Goal: Task Accomplishment & Management: Complete application form

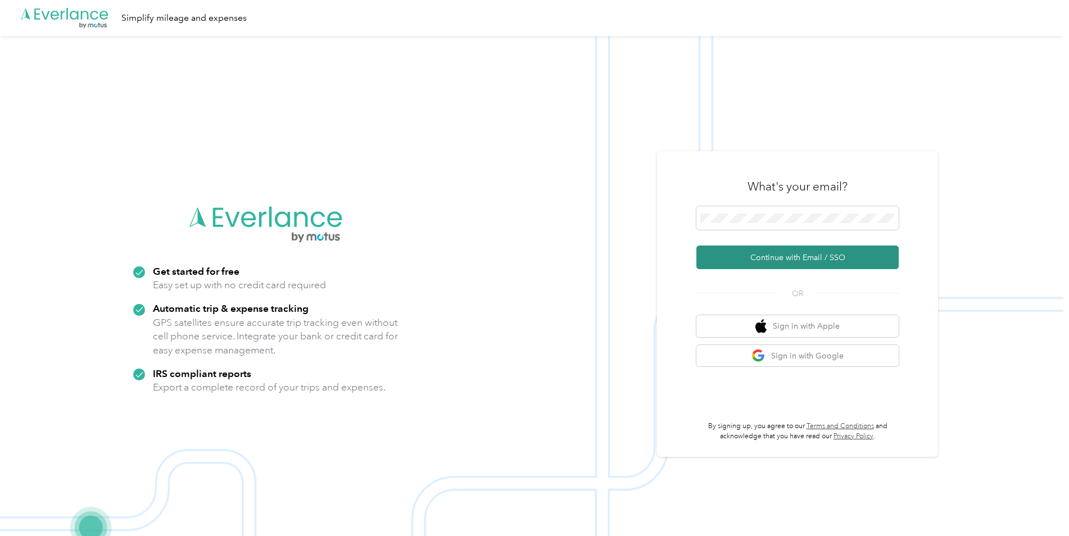
click at [791, 255] on button "Continue with Email / SSO" at bounding box center [798, 258] width 202 height 24
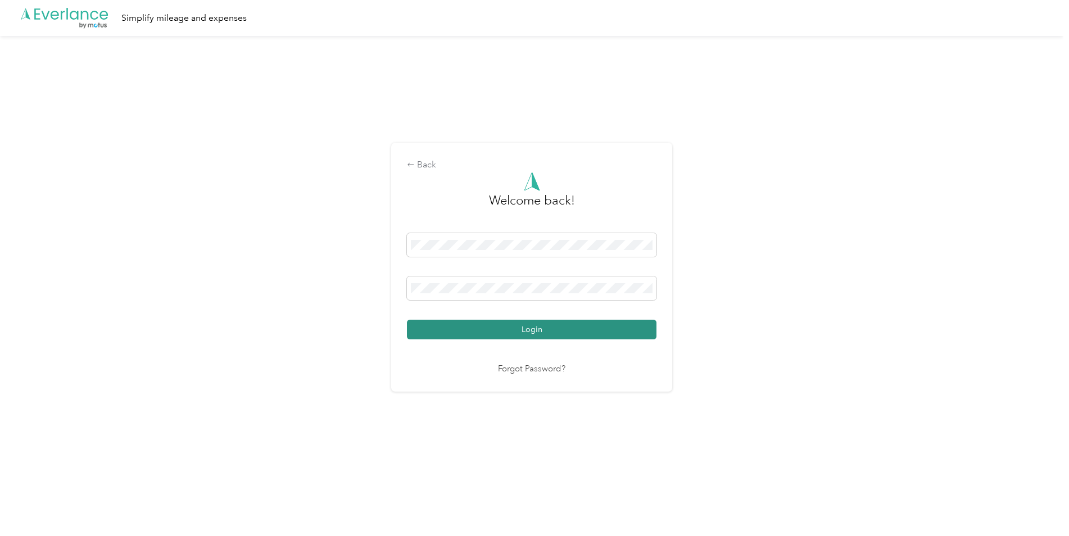
click at [593, 328] on button "Login" at bounding box center [532, 330] width 250 height 20
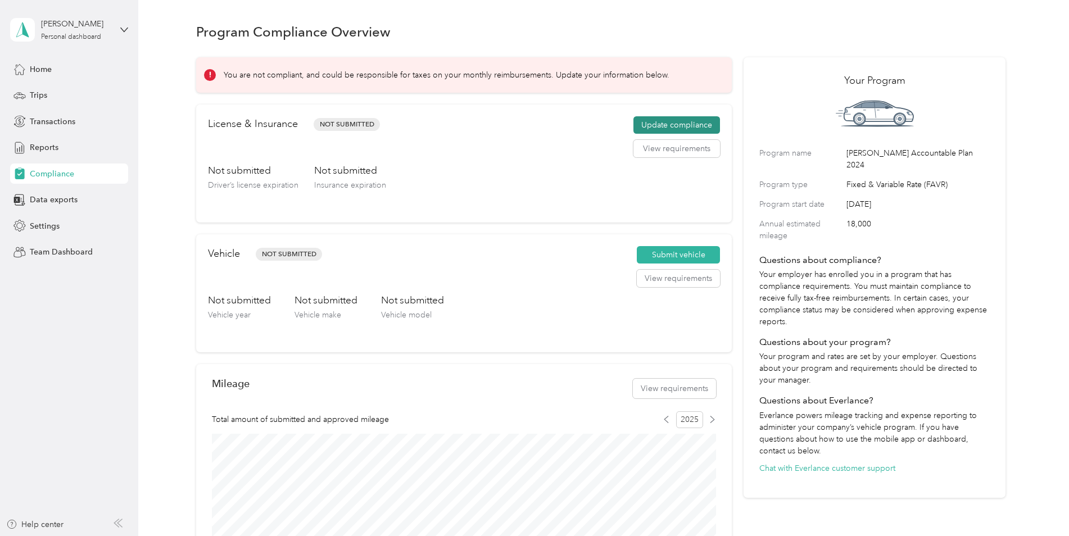
click at [685, 124] on button "Update compliance" at bounding box center [677, 125] width 87 height 18
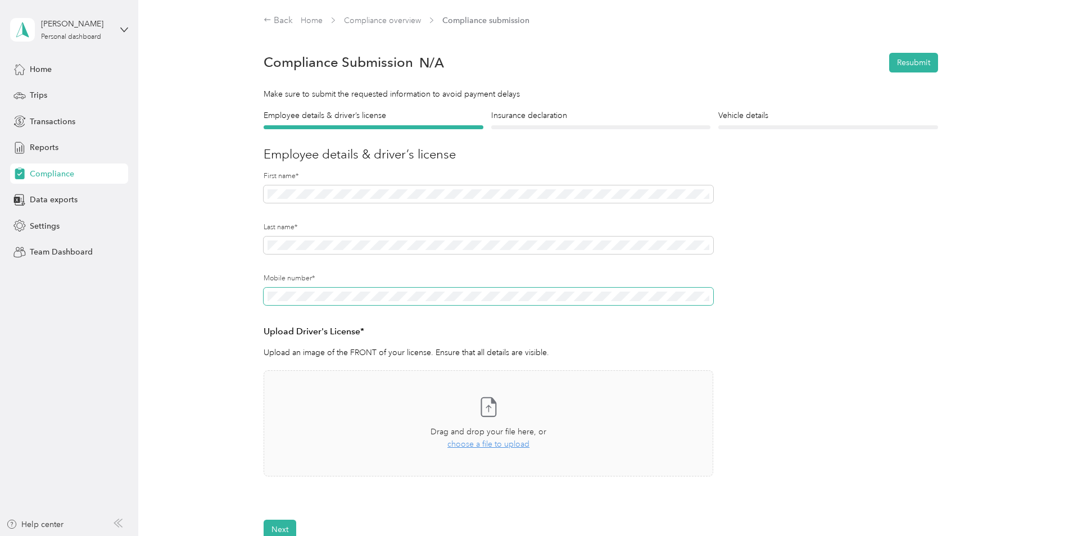
click at [305, 304] on span at bounding box center [489, 297] width 450 height 18
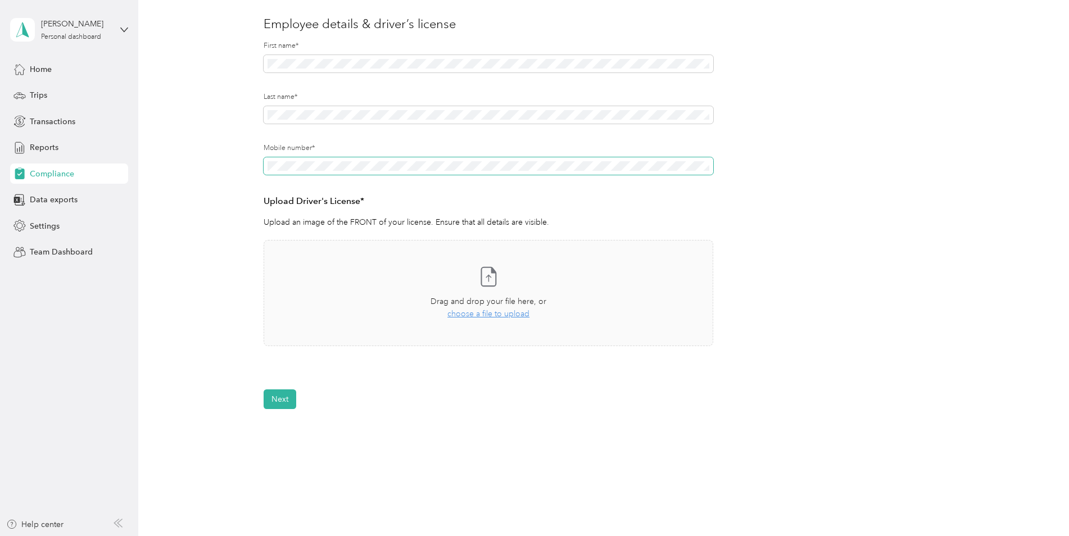
scroll to position [131, 0]
click at [485, 316] on span "choose a file to upload" at bounding box center [489, 314] width 82 height 10
click at [286, 430] on button "Next" at bounding box center [280, 432] width 33 height 20
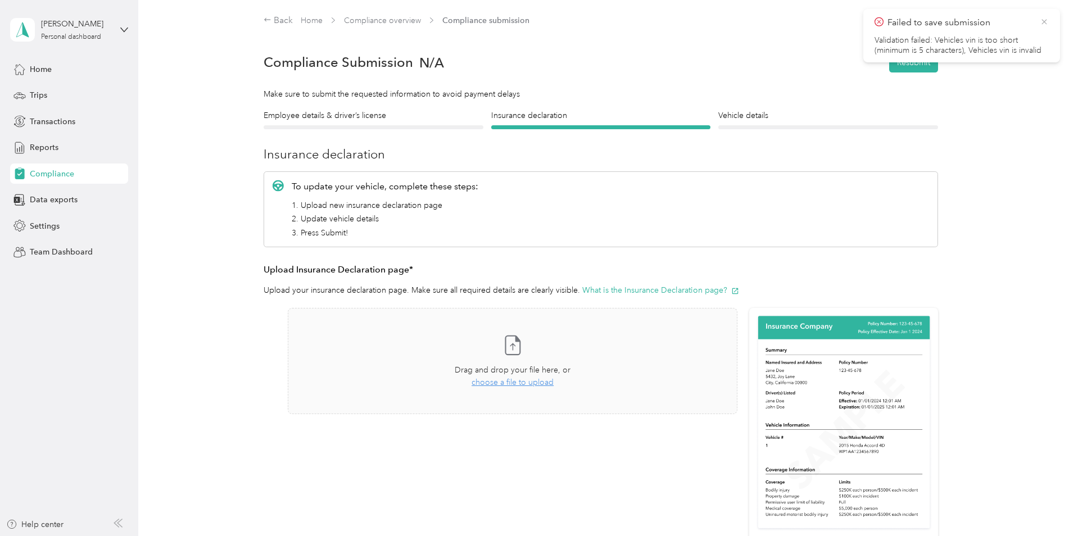
click at [1046, 21] on icon at bounding box center [1044, 22] width 9 height 10
click at [391, 24] on link "Compliance overview" at bounding box center [382, 21] width 77 height 10
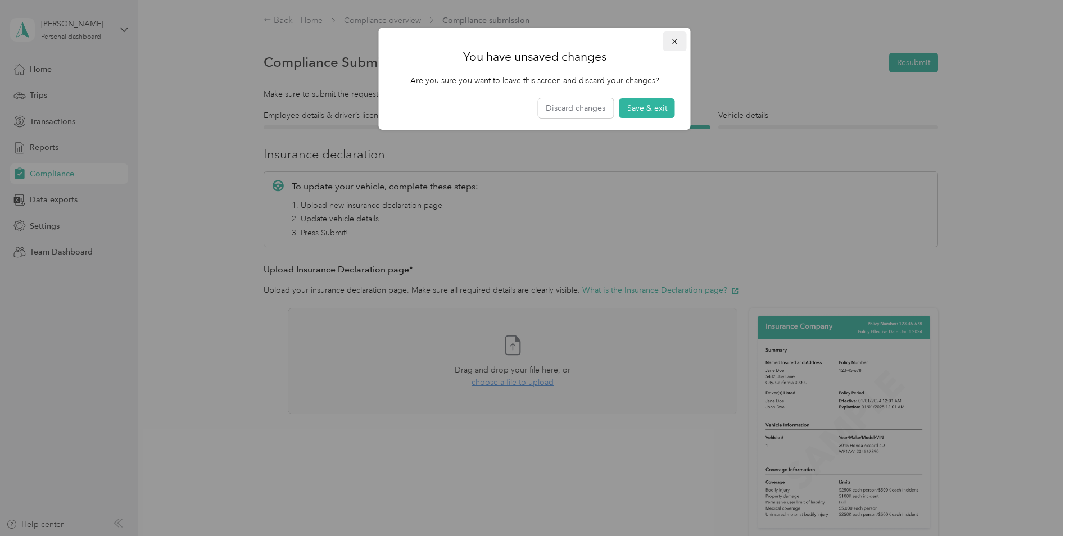
click at [678, 40] on icon "button" at bounding box center [675, 42] width 8 height 8
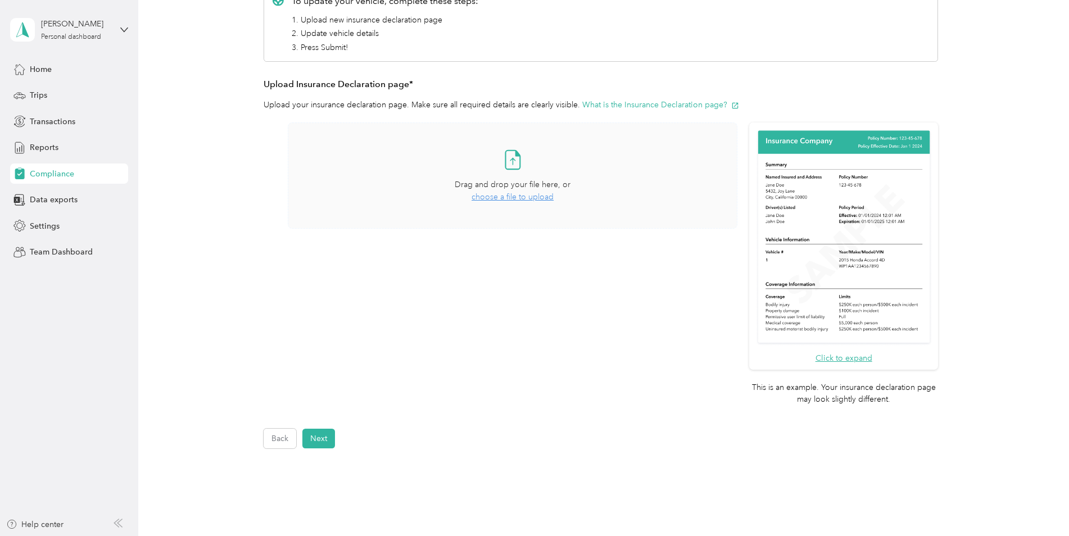
scroll to position [187, 0]
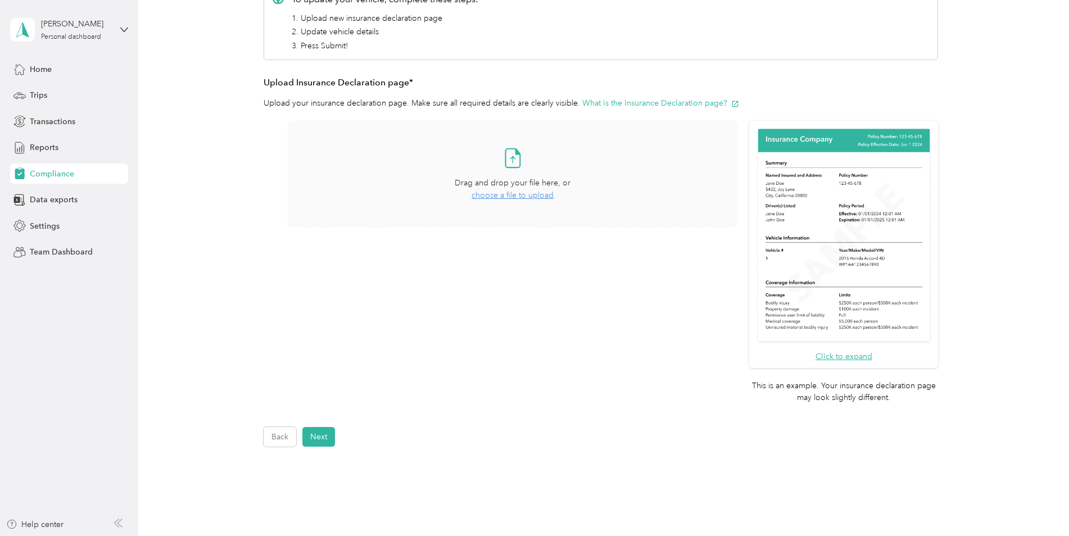
click at [500, 193] on span "choose a file to upload" at bounding box center [513, 196] width 82 height 10
click at [318, 438] on button "Next" at bounding box center [318, 437] width 33 height 20
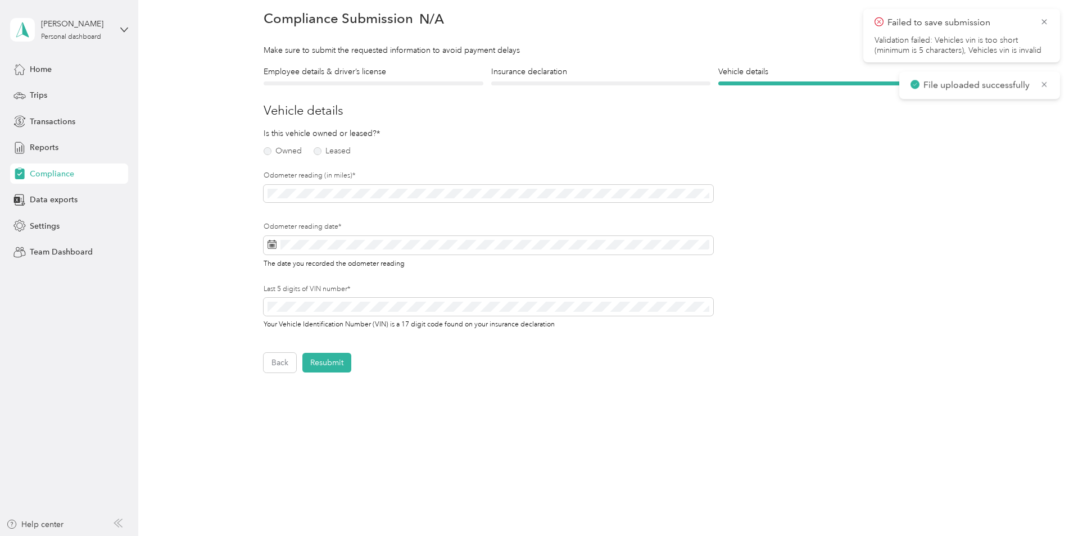
scroll to position [14, 0]
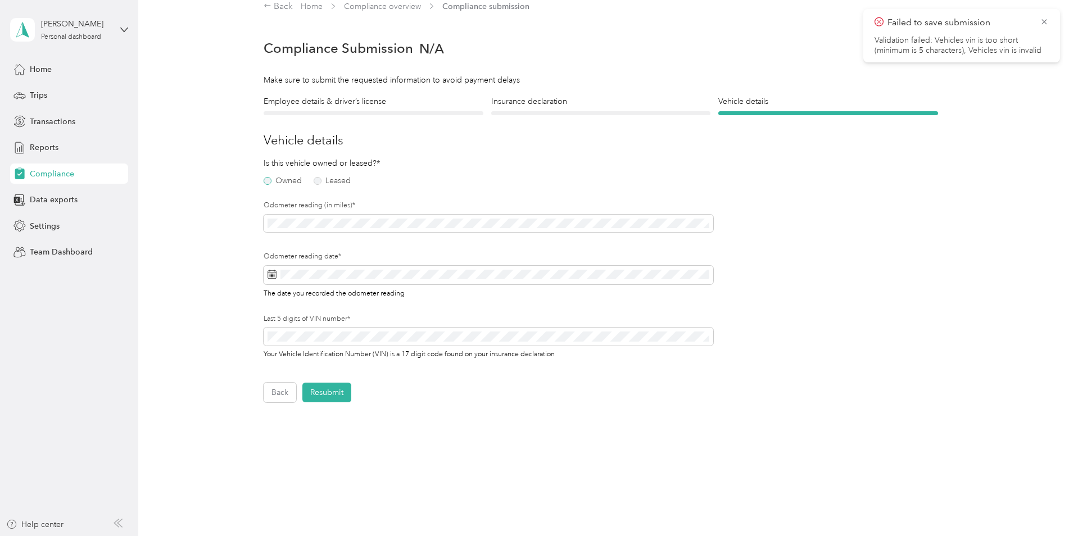
click at [265, 183] on label "Owned" at bounding box center [283, 181] width 38 height 8
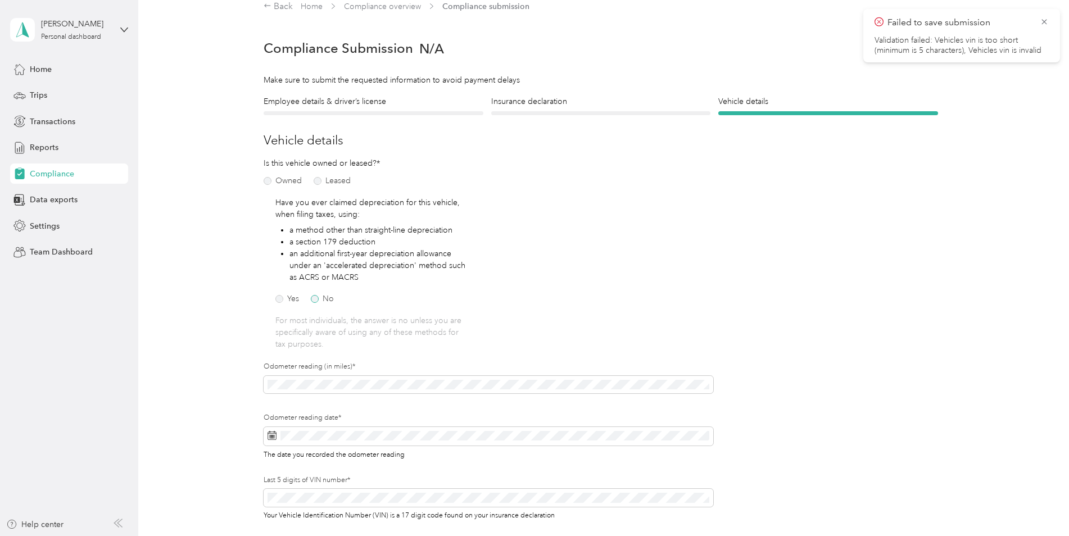
click at [314, 299] on label "No" at bounding box center [322, 299] width 23 height 8
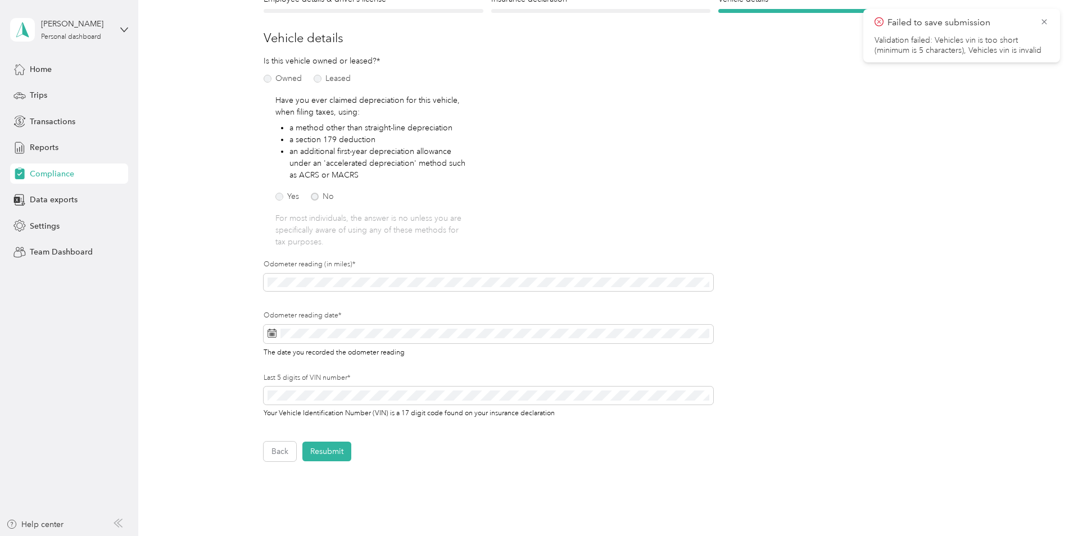
scroll to position [127, 0]
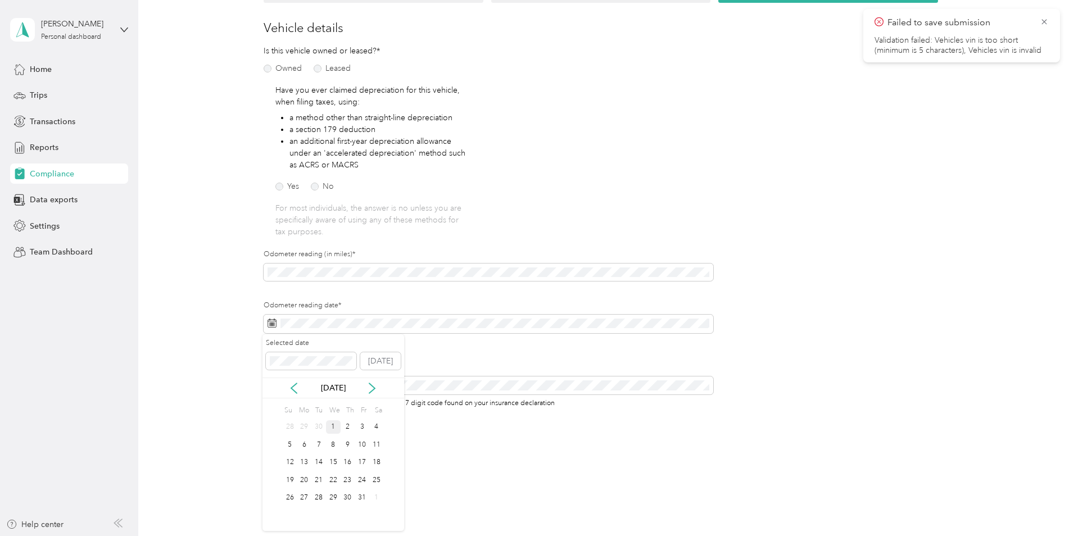
click at [335, 425] on div "1" at bounding box center [333, 428] width 15 height 14
click at [337, 444] on button "Resubmit" at bounding box center [326, 442] width 49 height 20
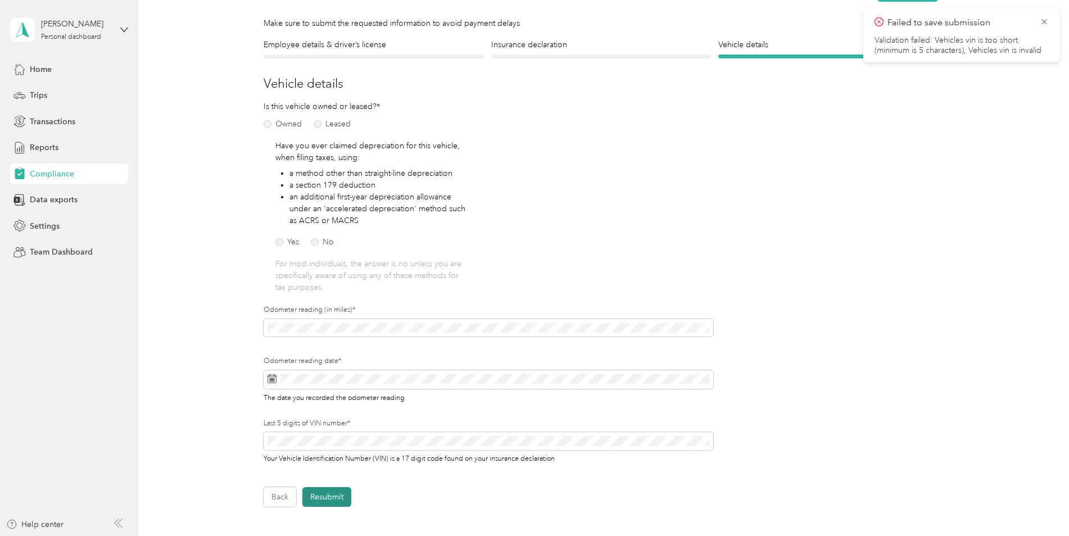
scroll to position [14, 0]
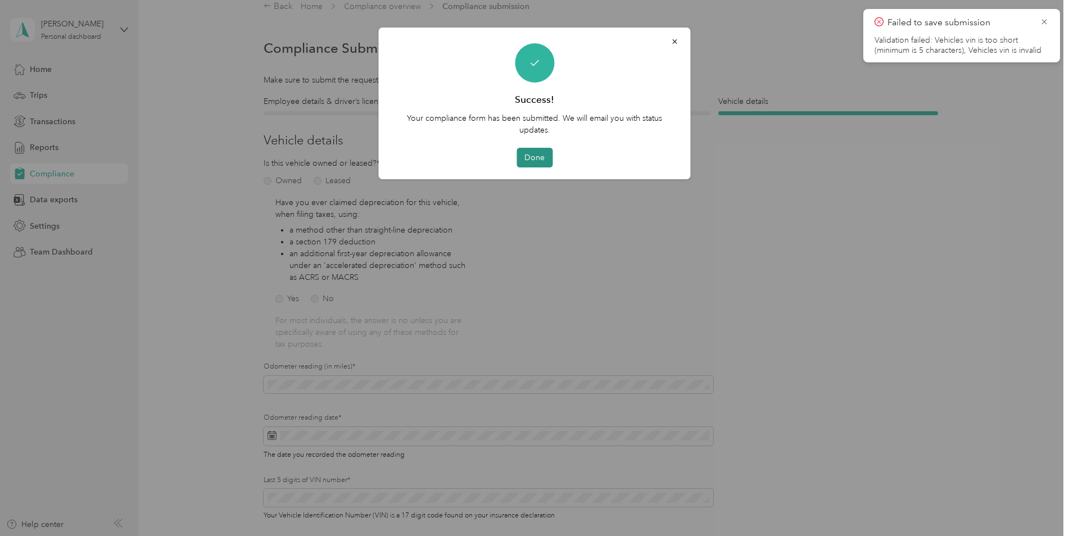
click at [541, 158] on button "Done" at bounding box center [535, 158] width 36 height 20
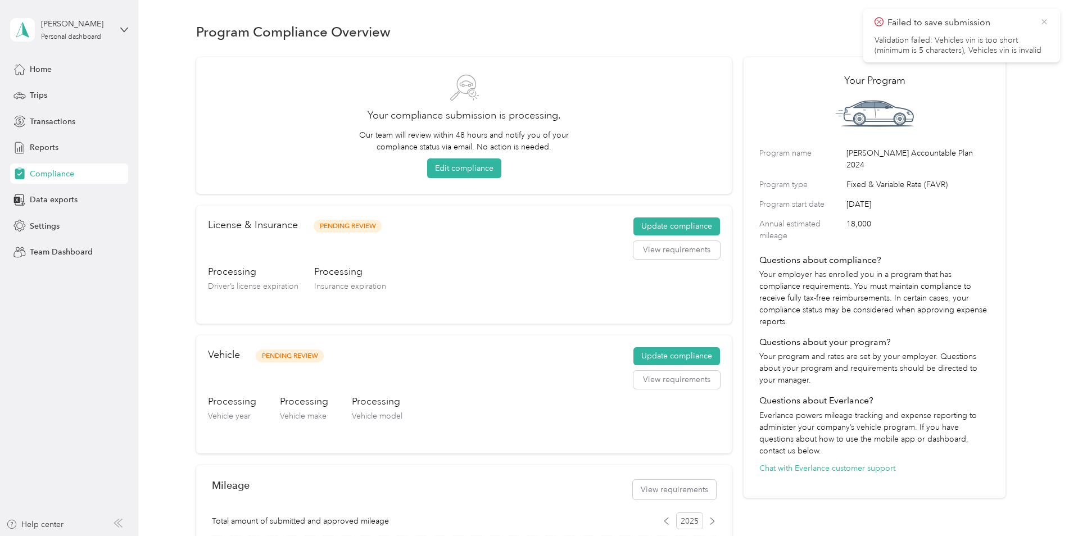
click at [1044, 20] on icon at bounding box center [1044, 22] width 9 height 10
click at [488, 169] on button "Edit compliance" at bounding box center [464, 169] width 74 height 20
